Goal: Task Accomplishment & Management: Use online tool/utility

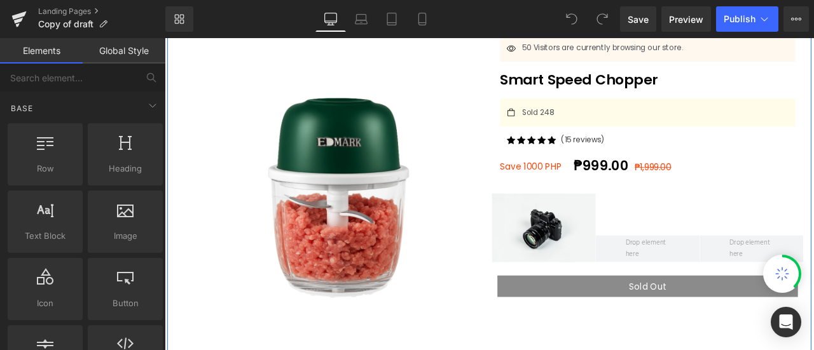
scroll to position [114, 0]
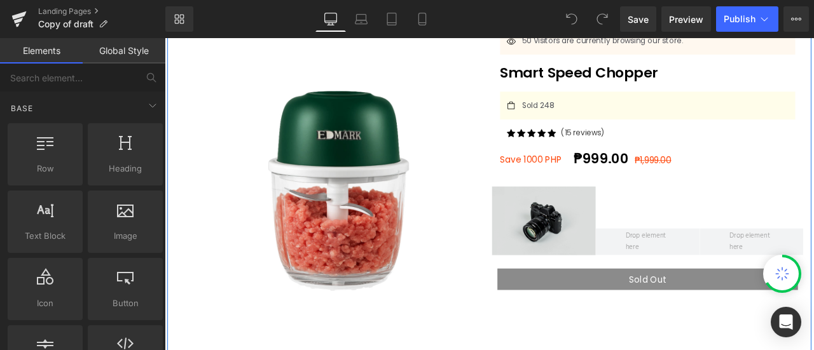
click at [618, 270] on img at bounding box center [613, 254] width 123 height 81
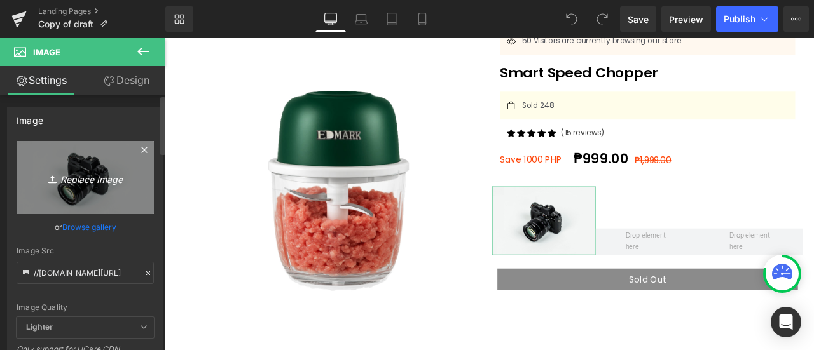
click at [49, 170] on icon "Replace Image" at bounding box center [85, 178] width 102 height 16
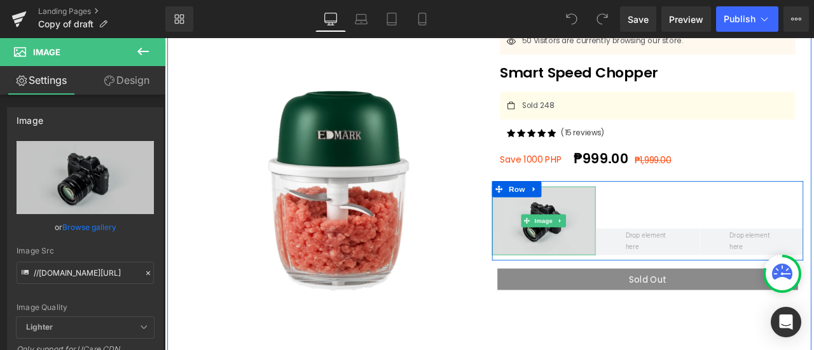
click at [658, 262] on img at bounding box center [613, 254] width 123 height 81
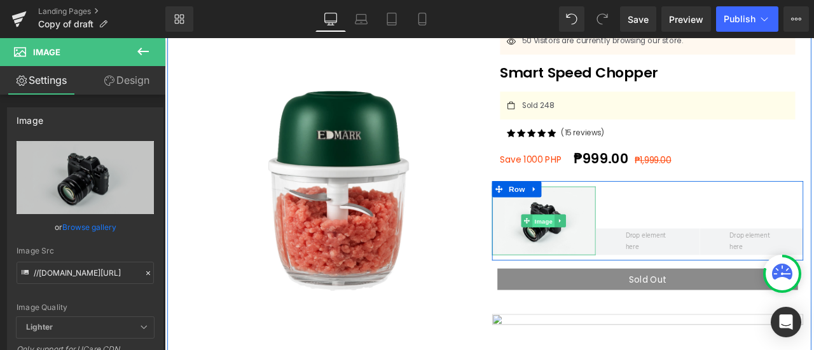
click at [602, 248] on span "Image" at bounding box center [613, 255] width 27 height 15
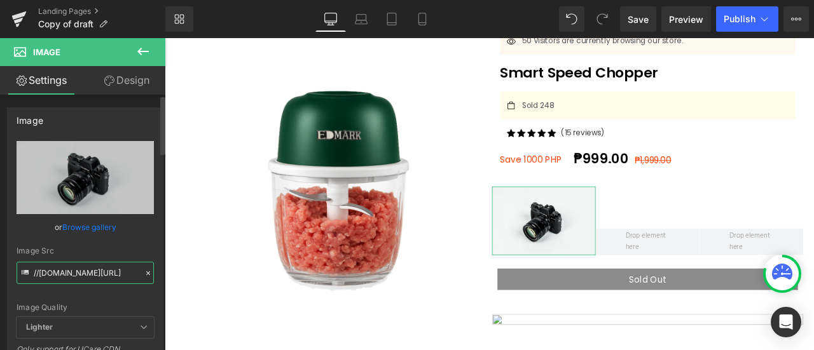
click at [82, 267] on input "//[DOMAIN_NAME][URL]" at bounding box center [85, 273] width 137 height 22
paste input "[URL][DOMAIN_NAME]"
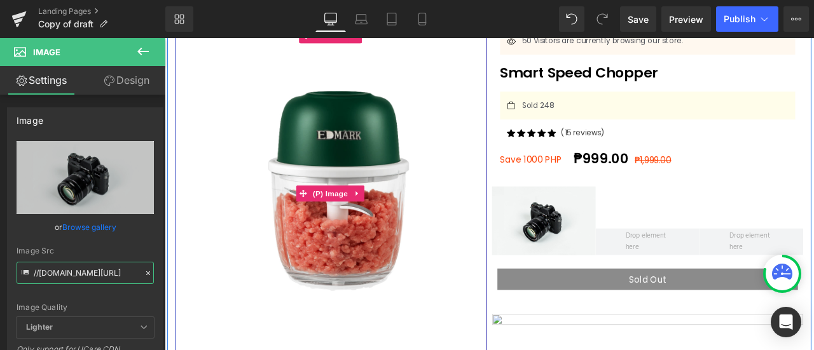
scroll to position [0, 95]
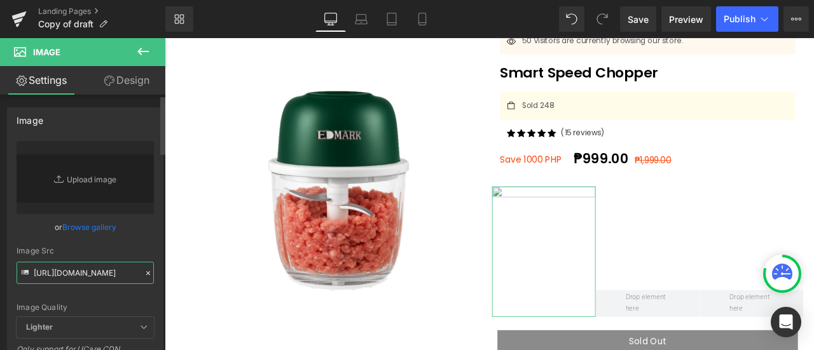
type input "[URL][DOMAIN_NAME]"
click at [141, 247] on div "Image Src" at bounding box center [85, 251] width 137 height 9
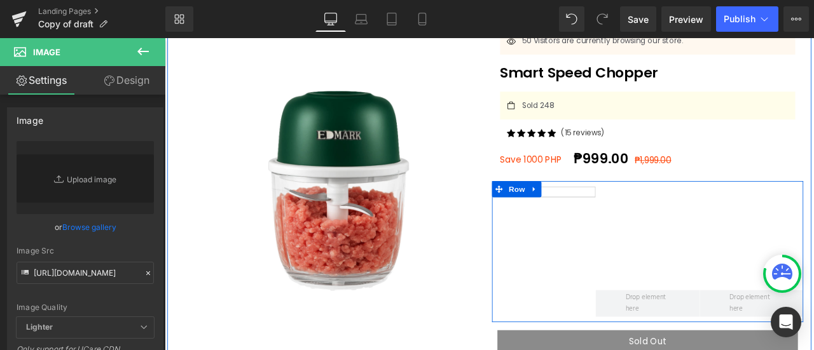
click at [716, 280] on div at bounding box center [736, 291] width 123 height 154
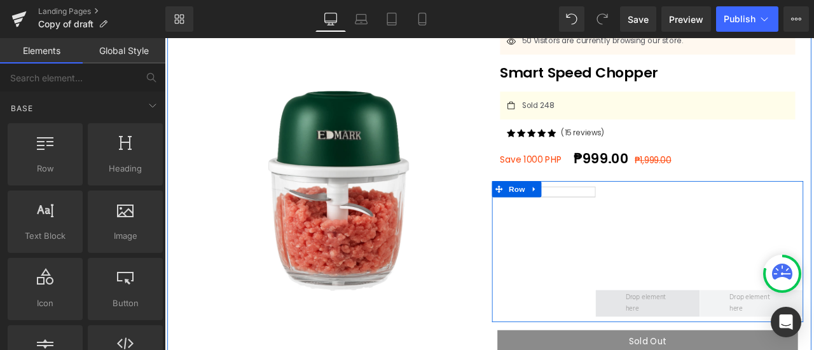
click at [721, 340] on span at bounding box center [737, 353] width 62 height 34
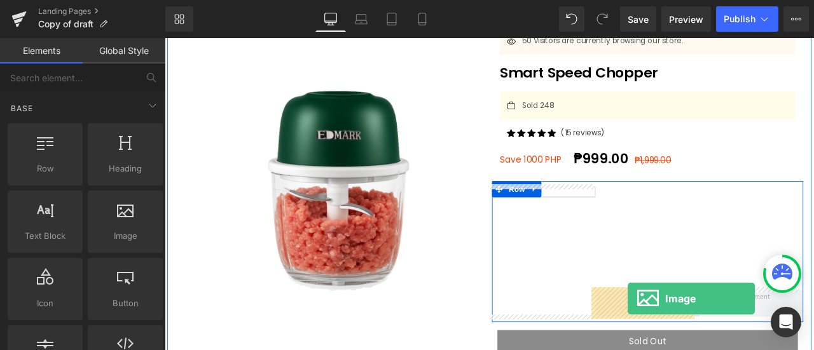
drag, startPoint x: 285, startPoint y: 279, endPoint x: 713, endPoint y: 347, distance: 433.3
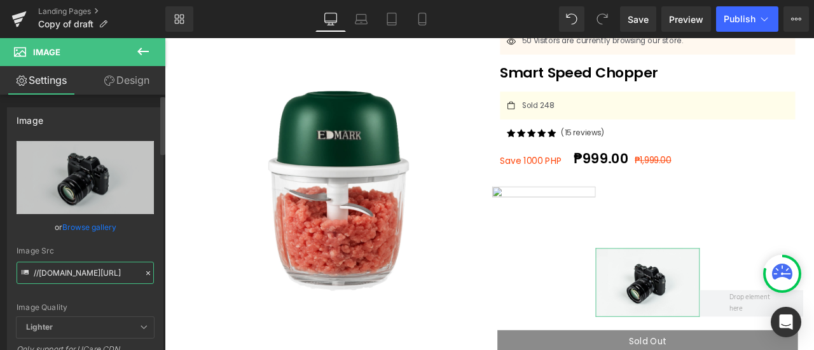
click at [118, 273] on input "//[DOMAIN_NAME][URL]" at bounding box center [85, 273] width 137 height 22
paste input "[URL][DOMAIN_NAME]"
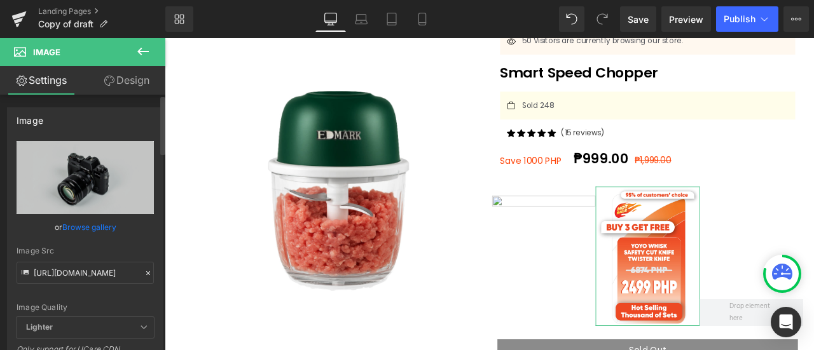
click at [138, 235] on div "Image Quality Lighter Lightest Lighter Lighter Lightest Only support for UCare …" at bounding box center [85, 229] width 137 height 176
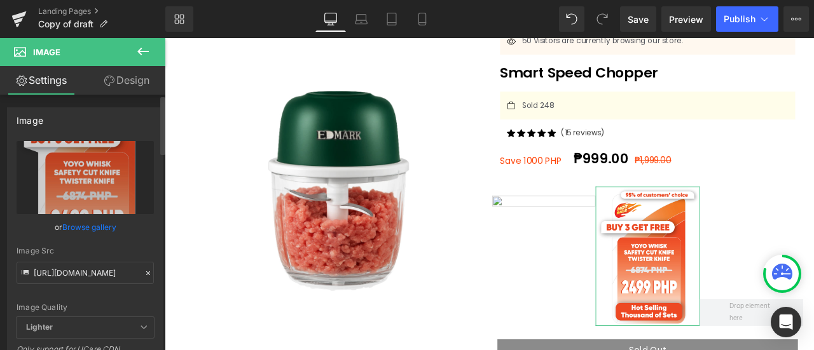
type input "[URL][DOMAIN_NAME]"
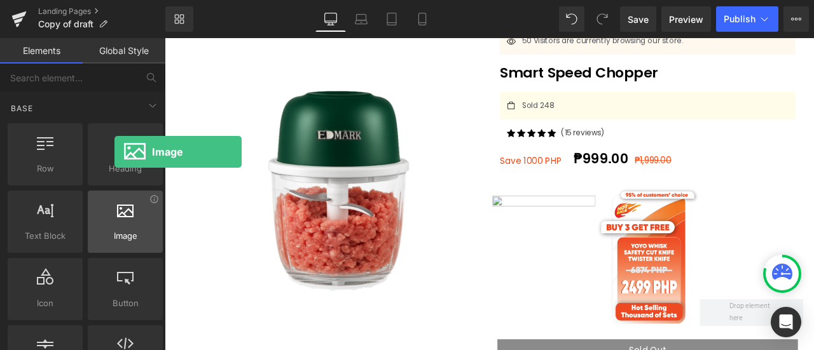
click at [114, 249] on div "Image images, photos, alts, uploads" at bounding box center [125, 222] width 75 height 62
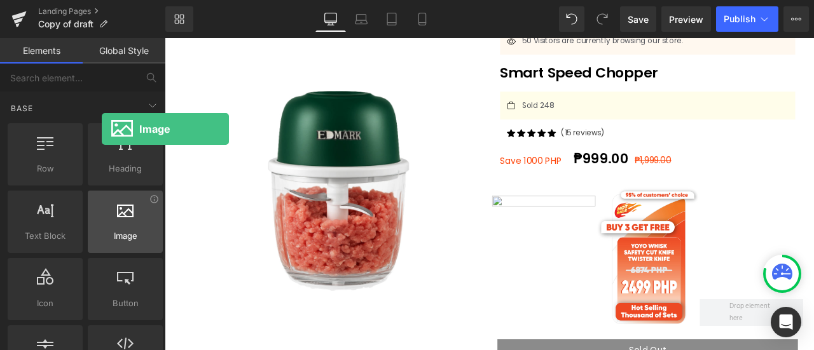
click at [102, 226] on div at bounding box center [125, 215] width 67 height 29
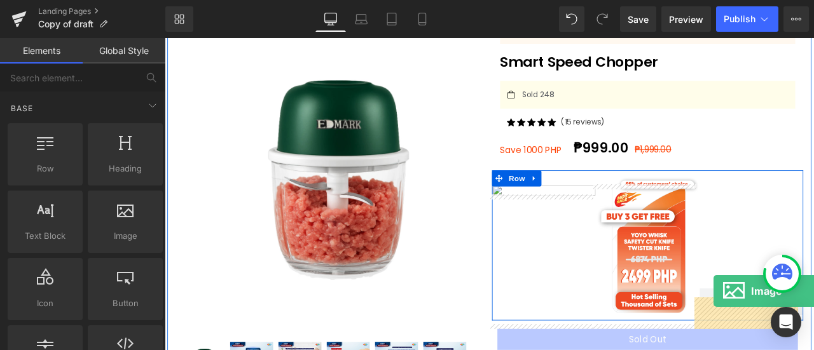
drag, startPoint x: 350, startPoint y: 272, endPoint x: 811, endPoint y: 354, distance: 468.2
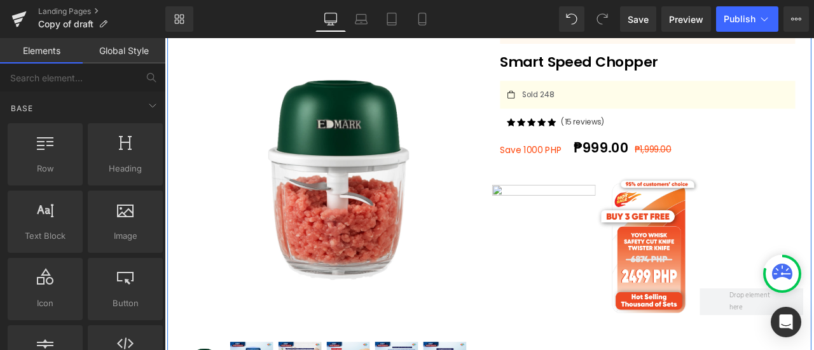
scroll to position [191, 0]
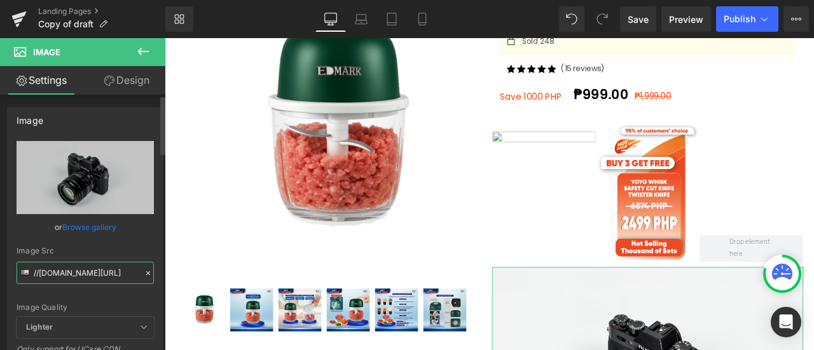
click at [97, 264] on input "//[DOMAIN_NAME][URL]" at bounding box center [85, 273] width 137 height 22
paste input "[URL][DOMAIN_NAME]"
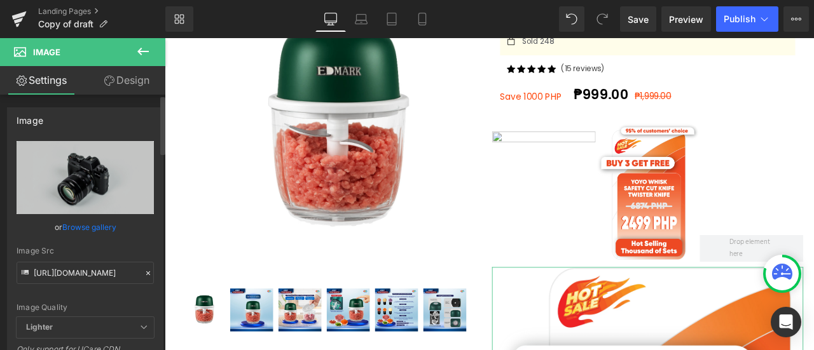
scroll to position [0, 0]
click at [137, 250] on div "Image Src" at bounding box center [85, 251] width 137 height 9
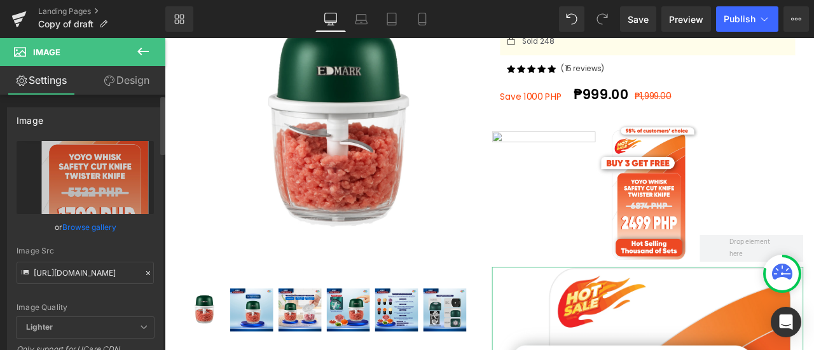
type input "[URL][DOMAIN_NAME]"
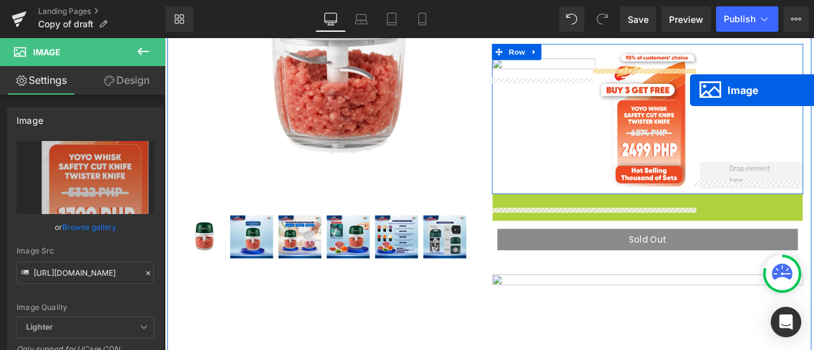
scroll to position [252, 0]
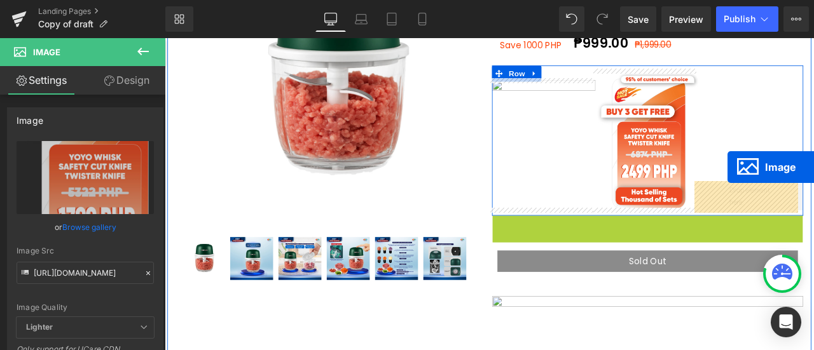
drag, startPoint x: 731, startPoint y: 302, endPoint x: 832, endPoint y: 189, distance: 151.3
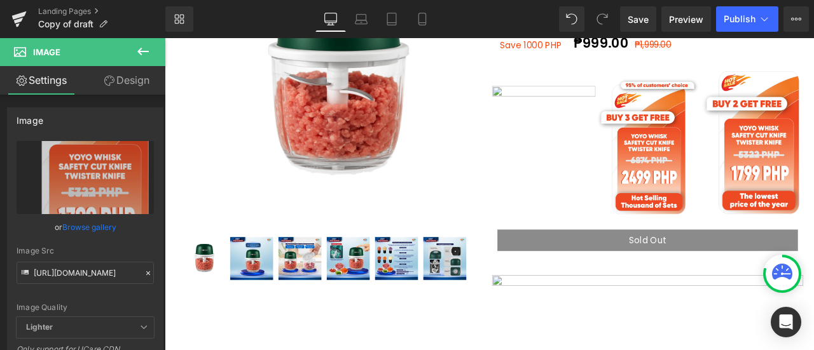
click at [146, 50] on icon at bounding box center [142, 51] width 15 height 15
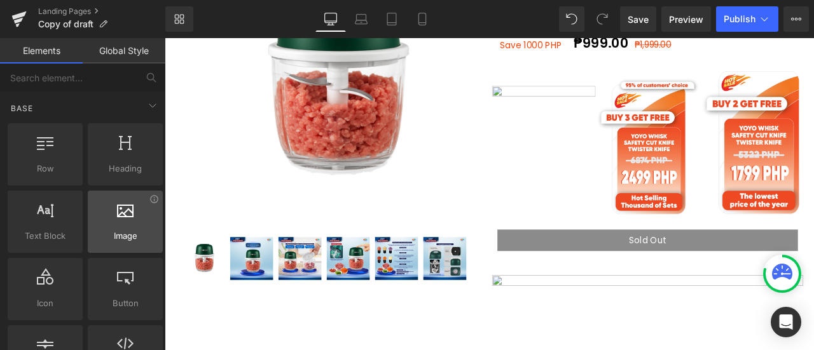
click at [114, 235] on span "Image" at bounding box center [125, 236] width 67 height 13
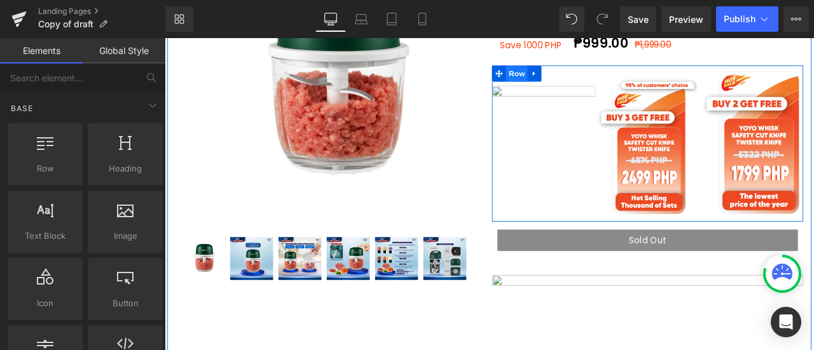
click at [575, 78] on span "Row" at bounding box center [581, 80] width 25 height 19
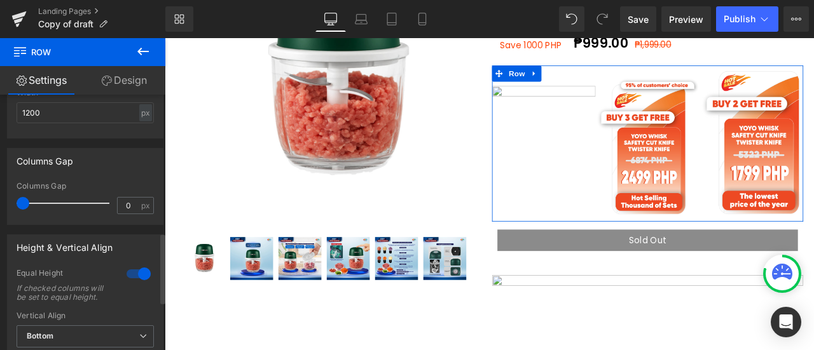
scroll to position [506, 0]
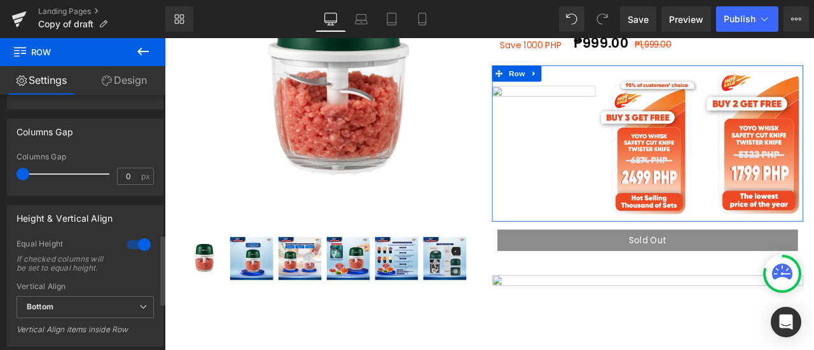
click at [144, 240] on div at bounding box center [138, 245] width 31 height 20
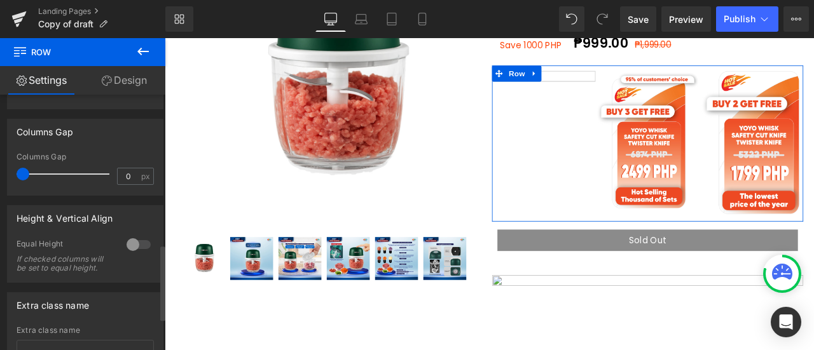
click at [134, 240] on div at bounding box center [138, 245] width 31 height 20
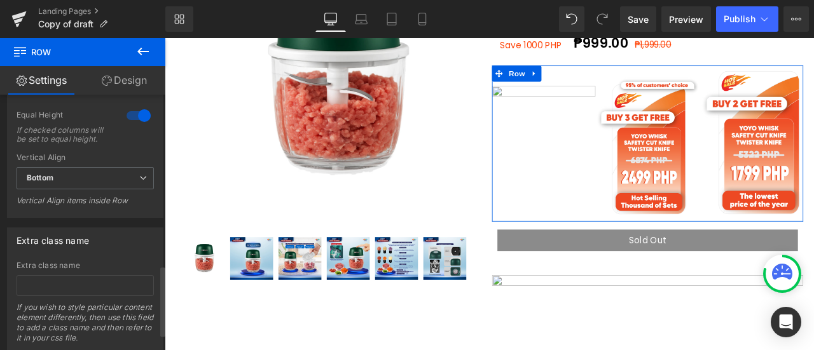
scroll to position [644, 0]
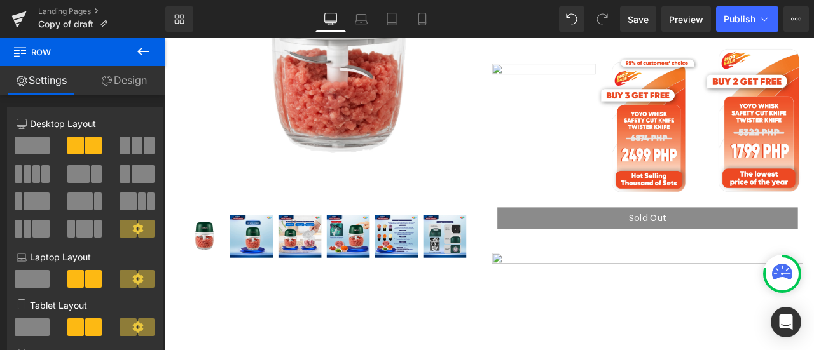
scroll to position [296, 0]
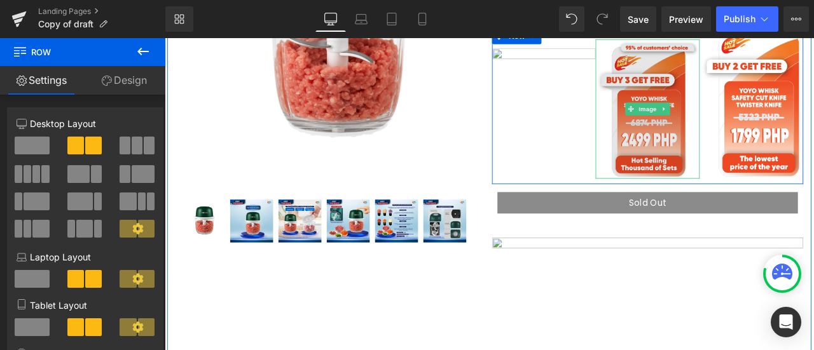
click at [788, 99] on img at bounding box center [736, 121] width 123 height 165
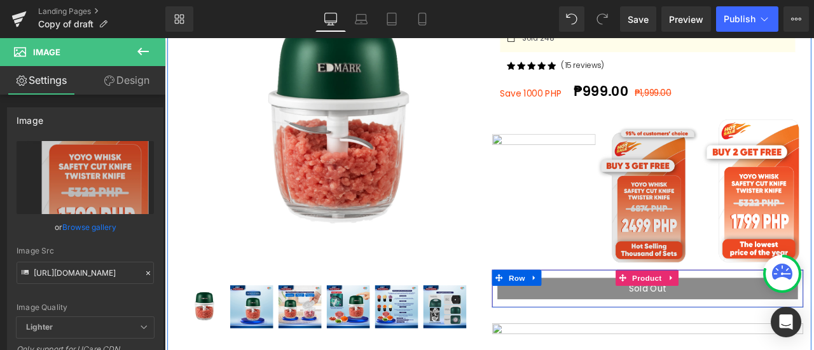
scroll to position [196, 0]
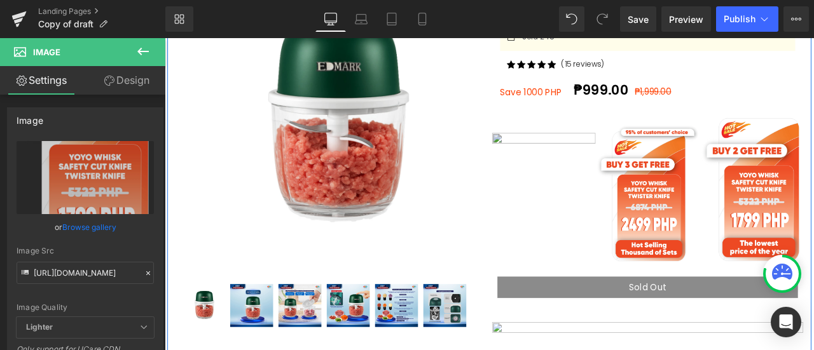
click at [645, 163] on img at bounding box center [613, 228] width 123 height 154
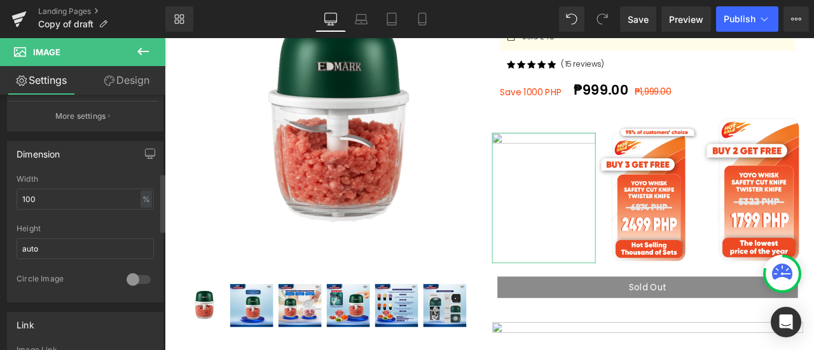
scroll to position [339, 0]
click at [650, 13] on link "Save" at bounding box center [638, 18] width 36 height 25
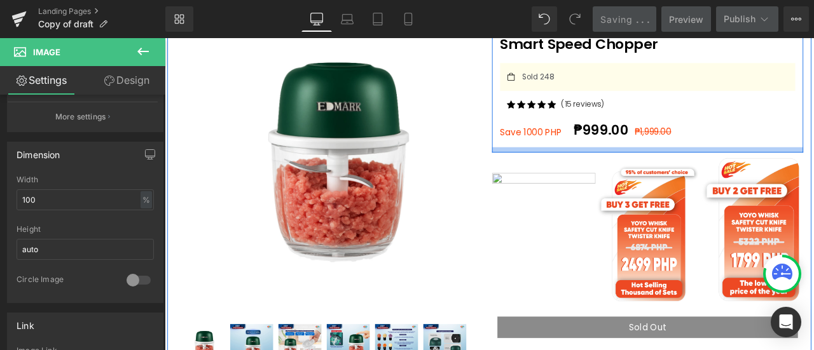
scroll to position [146, 0]
